Goal: Task Accomplishment & Management: Complete application form

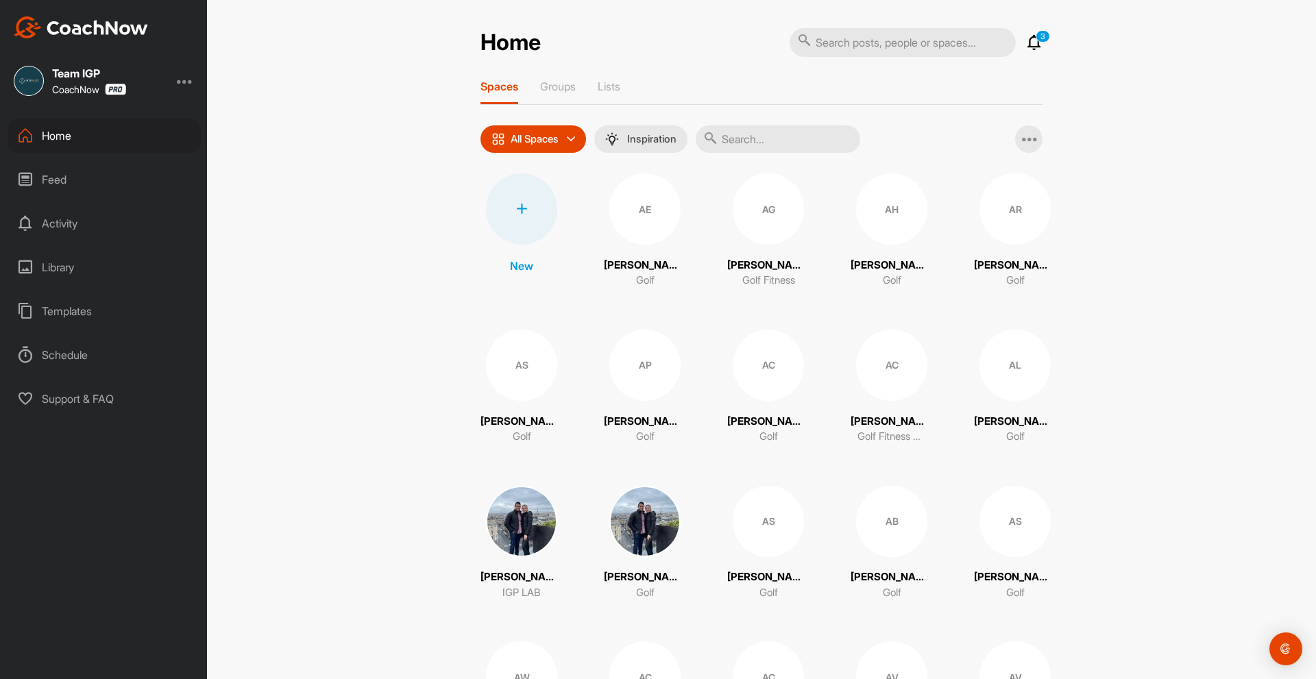
click at [522, 222] on div at bounding box center [521, 208] width 71 height 71
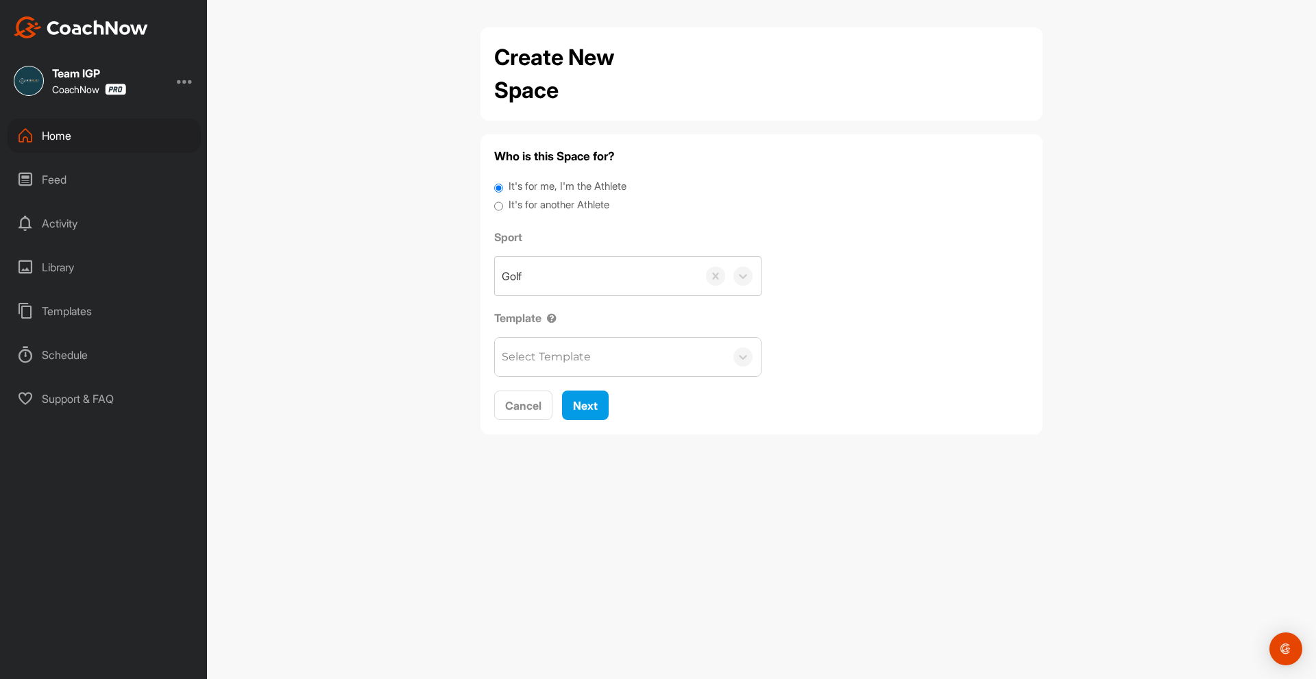
click at [523, 210] on label "It's for another Athlete" at bounding box center [559, 205] width 101 height 16
click at [503, 210] on input "It's for another Athlete" at bounding box center [498, 206] width 9 height 19
radio input "true"
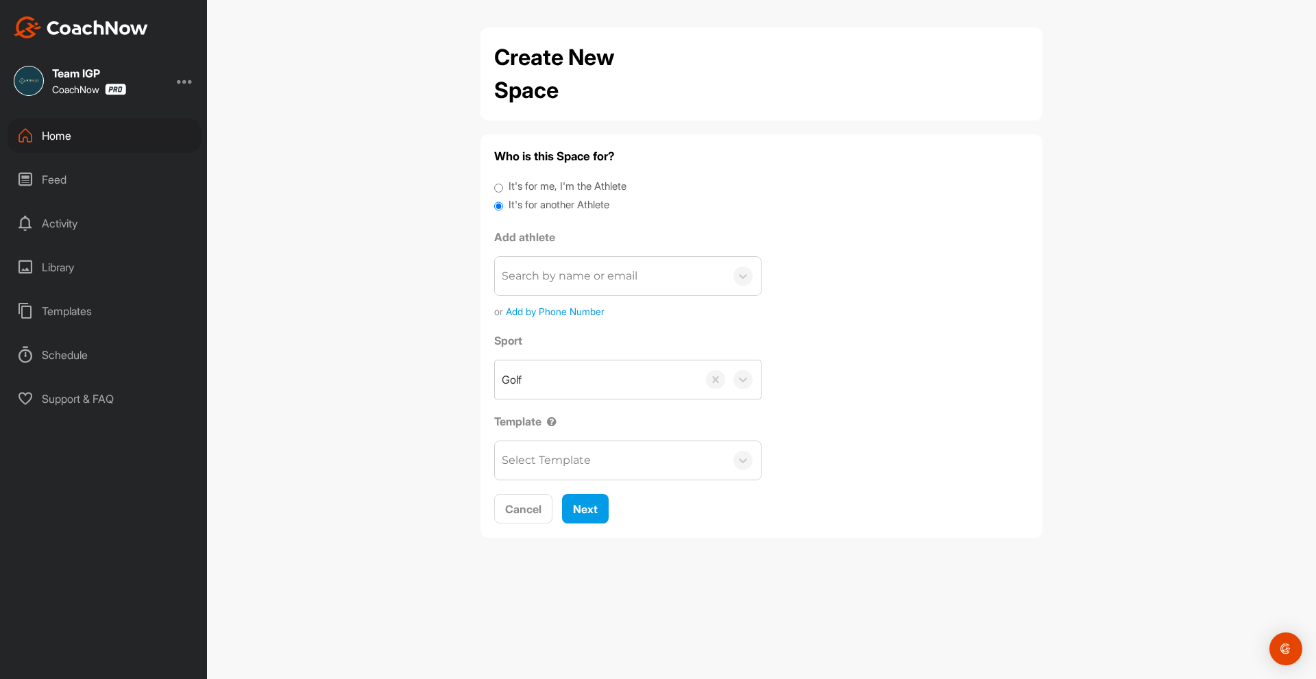
click at [572, 288] on div "Search by name or email" at bounding box center [610, 276] width 230 height 38
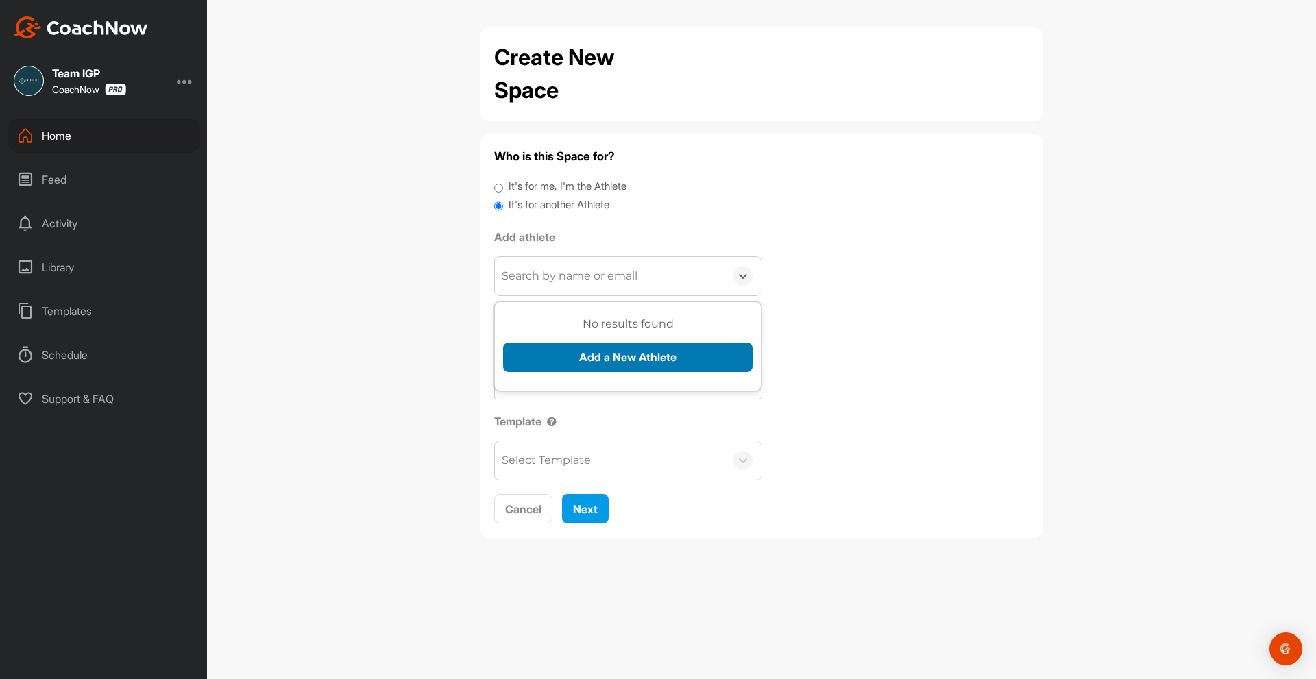
click at [585, 353] on button "Add a New Athlete" at bounding box center [628, 357] width 250 height 29
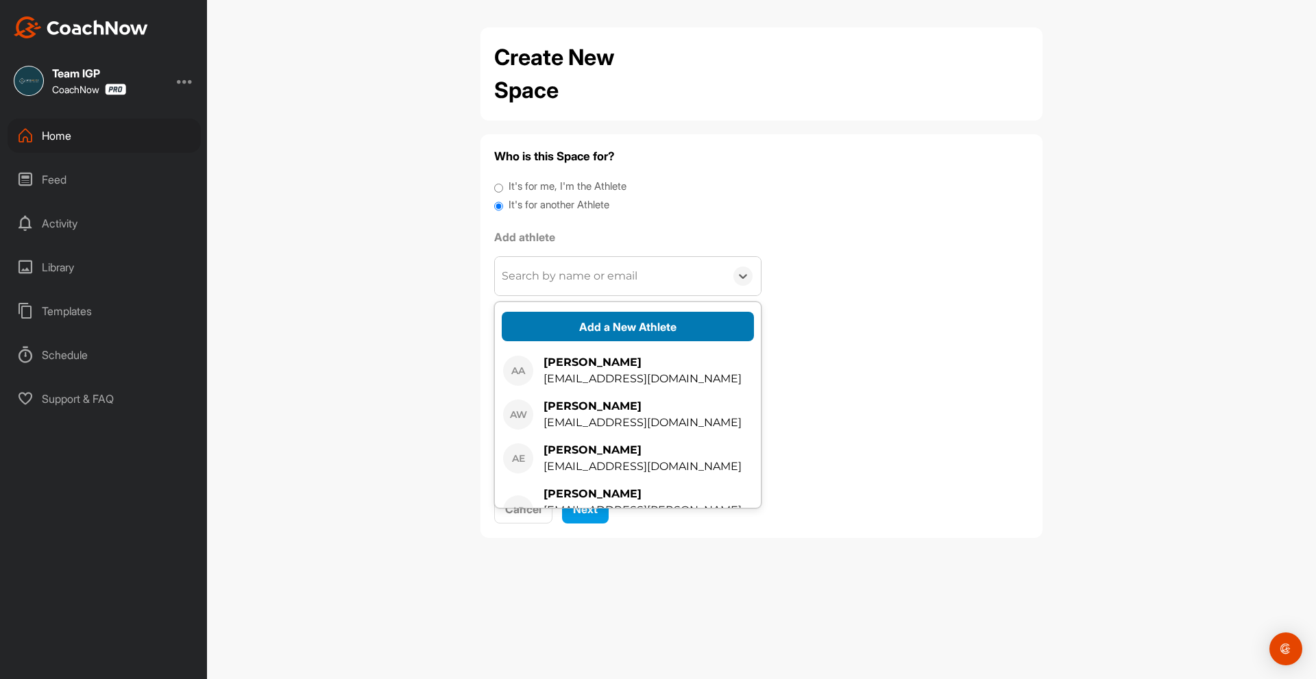
click at [585, 326] on button "Add a New Athlete" at bounding box center [628, 326] width 252 height 29
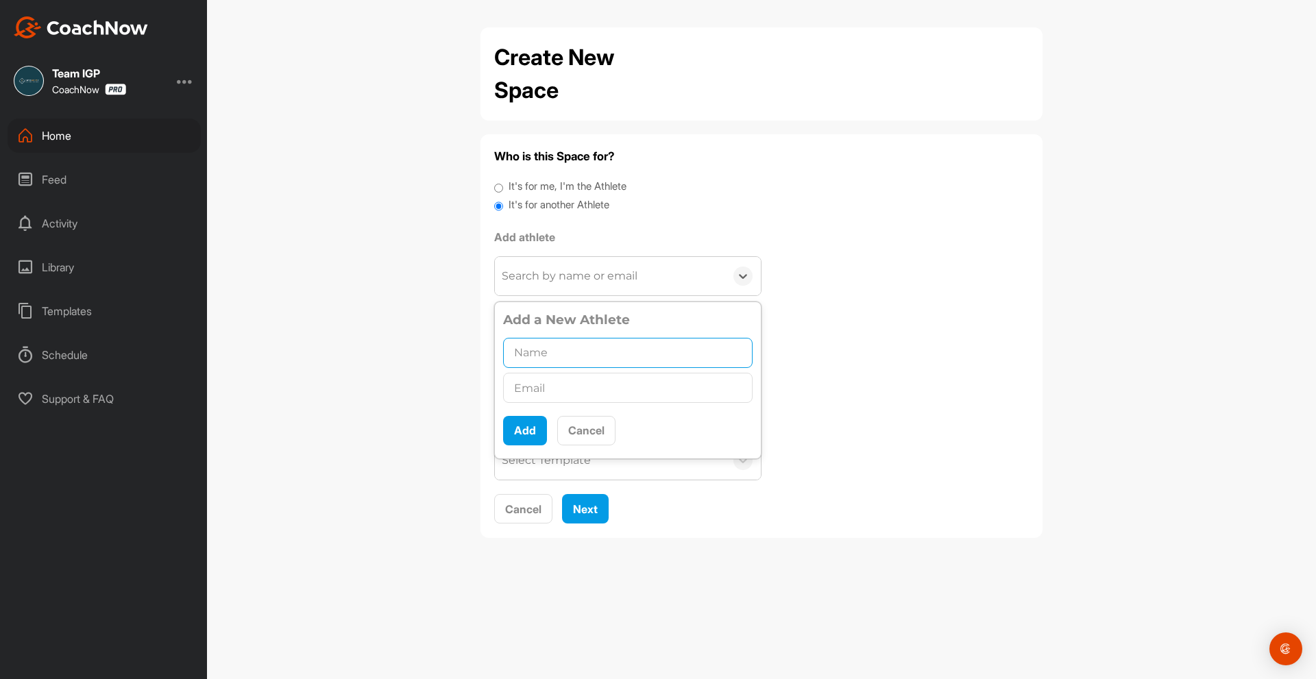
click at [550, 356] on input "text" at bounding box center [628, 353] width 250 height 30
click at [546, 387] on input "text" at bounding box center [628, 388] width 250 height 30
paste input "[EMAIL_ADDRESS][DOMAIN_NAME]"
type input "[EMAIL_ADDRESS][DOMAIN_NAME]"
click at [525, 358] on input "text" at bounding box center [628, 353] width 250 height 30
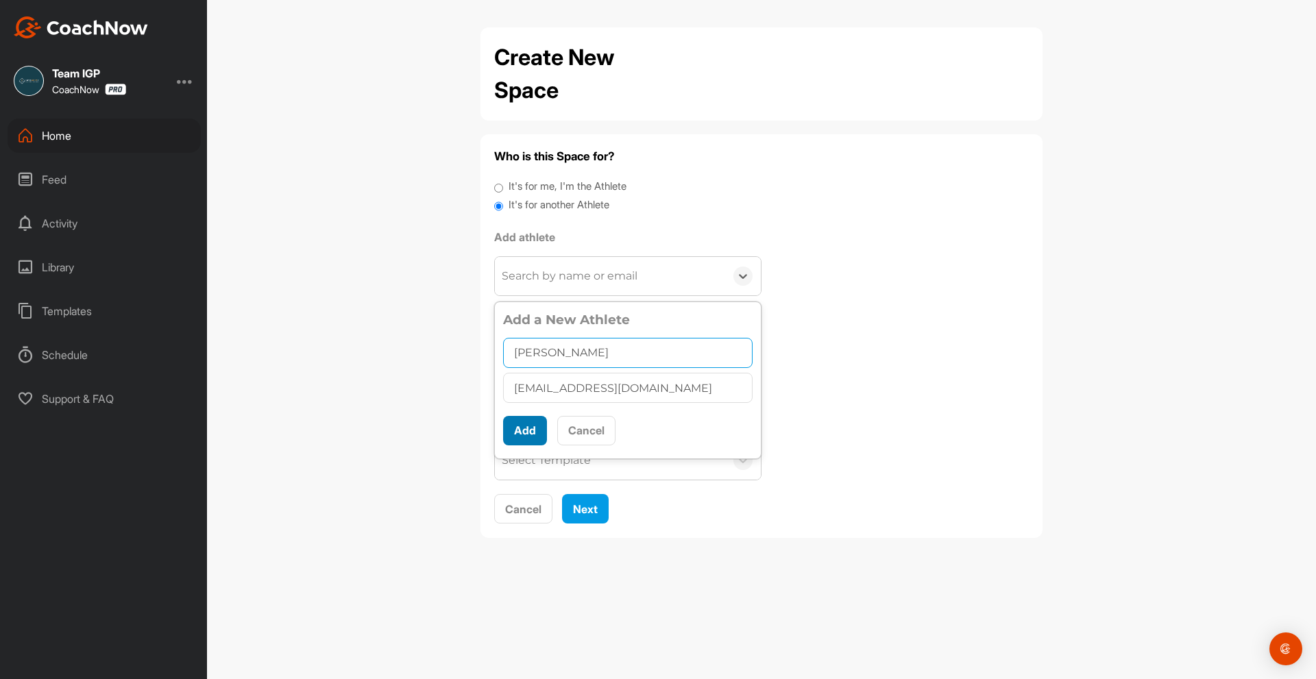
type input "[PERSON_NAME]"
click at [513, 437] on button "Add" at bounding box center [525, 430] width 44 height 29
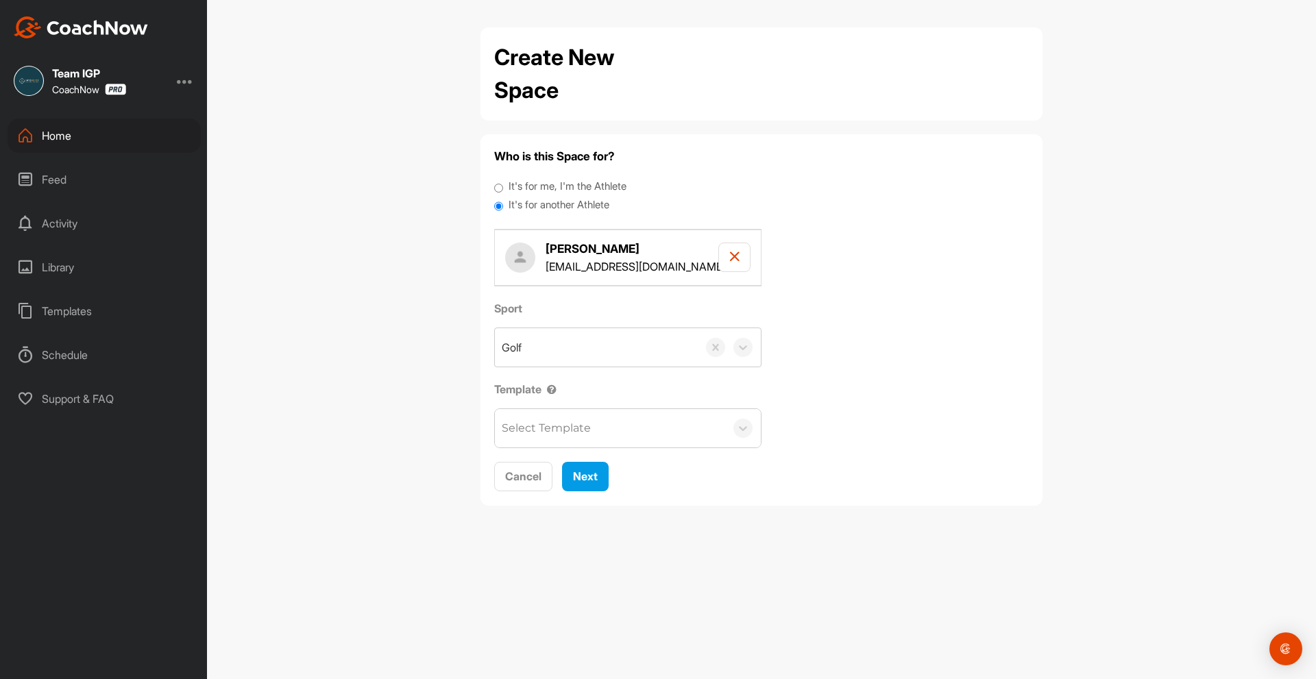
click at [580, 445] on div "Select Template" at bounding box center [610, 428] width 230 height 38
click at [578, 471] on div "Assessment (New Clients)" at bounding box center [628, 470] width 266 height 27
click at [575, 476] on span "Next" at bounding box center [585, 477] width 25 height 14
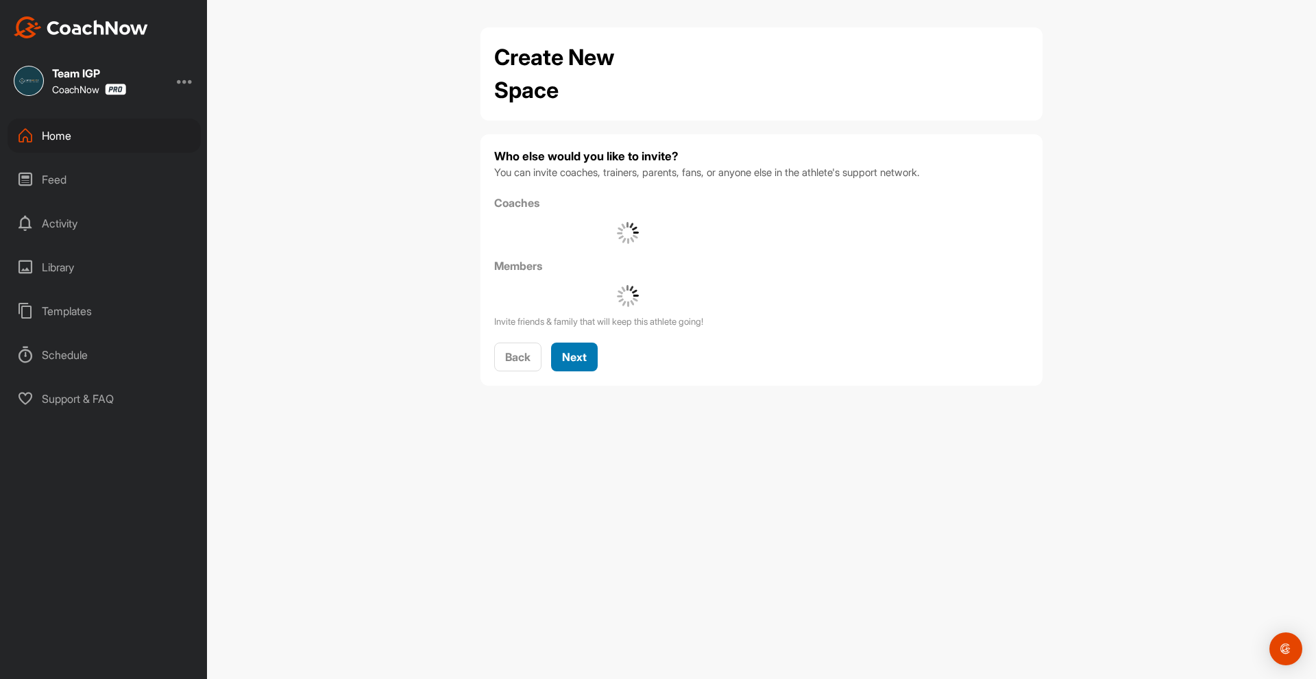
click at [576, 369] on button "Next" at bounding box center [574, 357] width 47 height 29
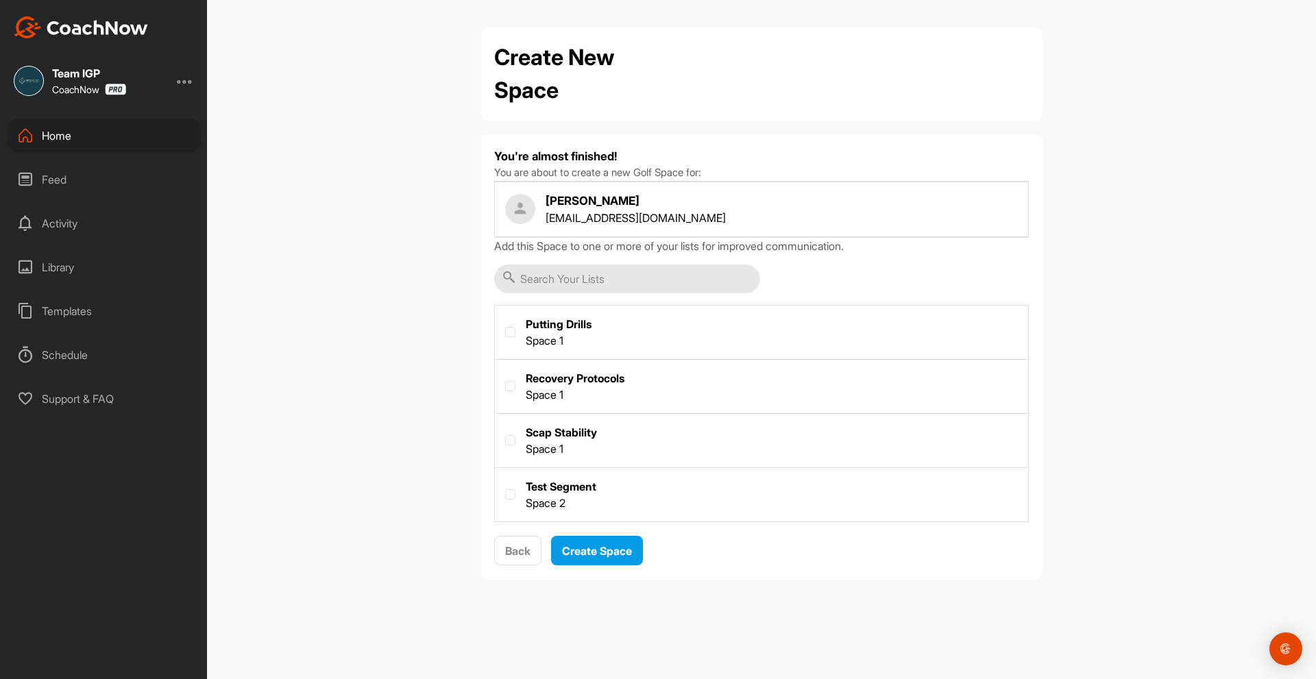
click at [603, 278] on input "text" at bounding box center [627, 279] width 266 height 29
click at [583, 548] on span "Create Space" at bounding box center [597, 551] width 70 height 14
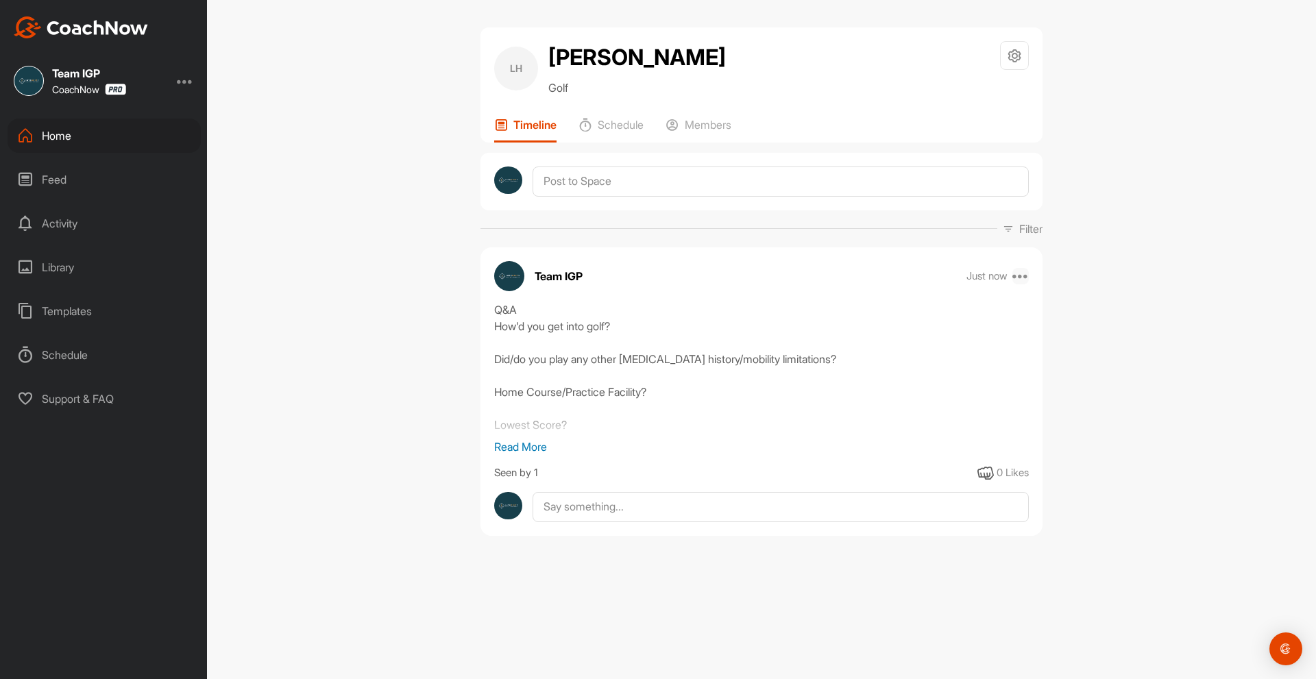
click at [1018, 278] on div "Just now Move to ... Copy to ... Edit Edit Tags Pin to top Delete" at bounding box center [997, 276] width 63 height 16
click at [1025, 276] on icon at bounding box center [1020, 276] width 16 height 16
click at [932, 400] on button "Edit" at bounding box center [936, 411] width 185 height 45
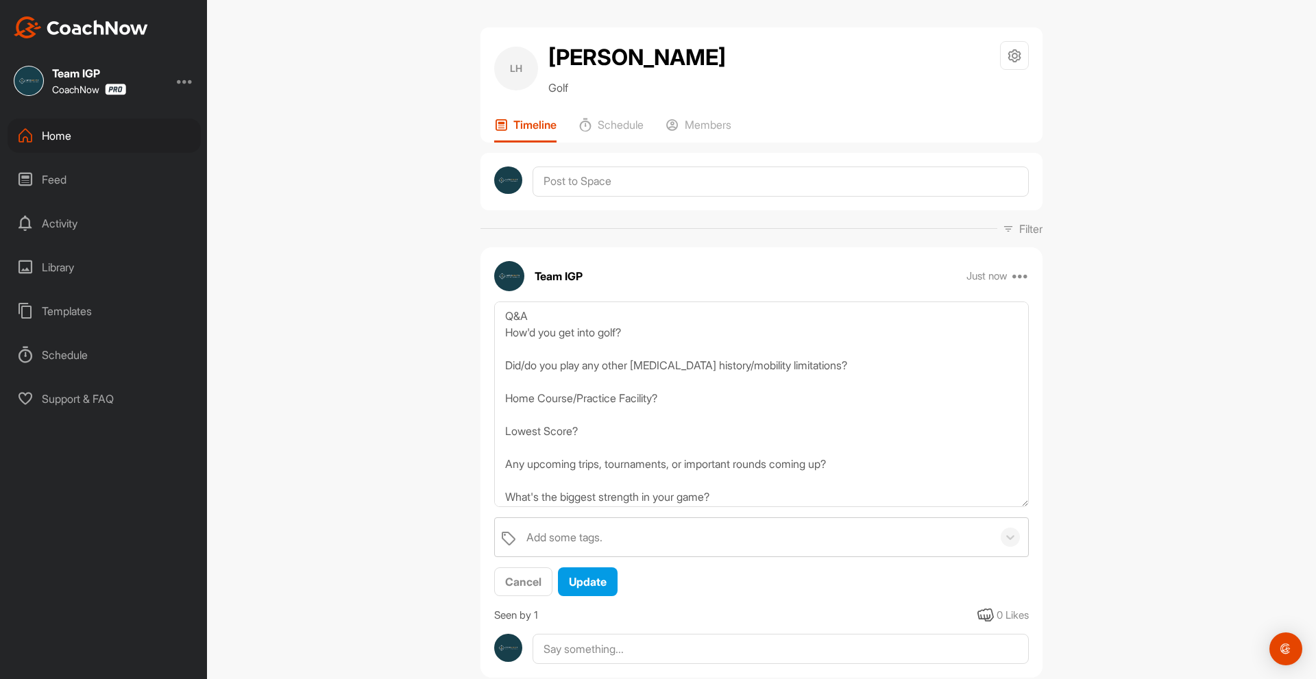
scroll to position [40, 0]
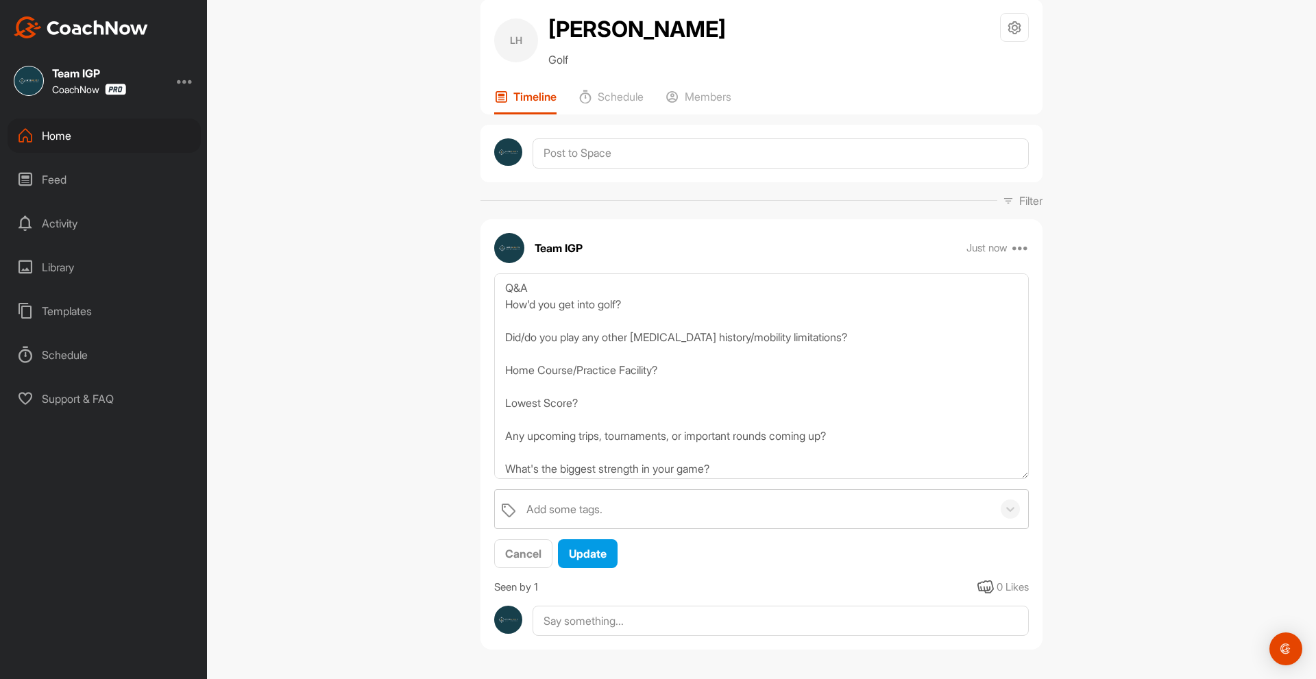
drag, startPoint x: 1026, startPoint y: 374, endPoint x: 1025, endPoint y: 562, distance: 188.5
click at [1025, 562] on div "Q&A How'd you get into golf? Did/do you play any other [MEDICAL_DATA] history/m…" at bounding box center [762, 421] width 562 height 296
